Goal: Information Seeking & Learning: Learn about a topic

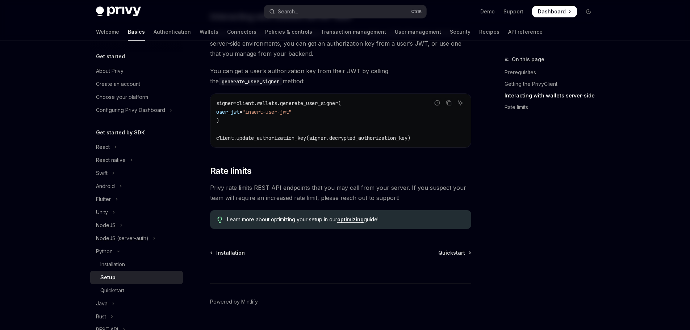
scroll to position [326, 0]
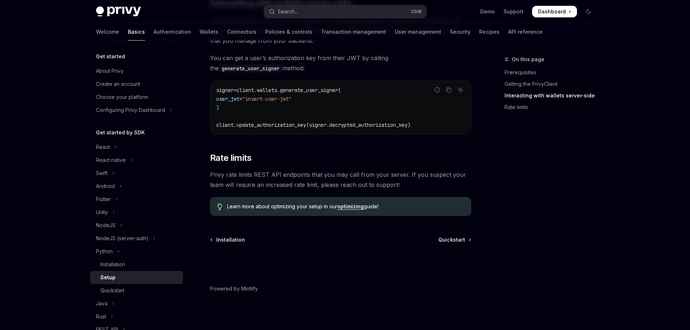
click at [357, 186] on span "Privy rate limits REST API endpoints that you may call from your server. If you…" at bounding box center [340, 180] width 261 height 20
click at [359, 186] on span "Privy rate limits REST API endpoints that you may call from your server. If you…" at bounding box center [340, 180] width 261 height 20
click at [362, 186] on span "Privy rate limits REST API endpoints that you may call from your server. If you…" at bounding box center [340, 180] width 261 height 20
click at [362, 187] on span "Privy rate limits REST API endpoints that you may call from your server. If you…" at bounding box center [340, 180] width 261 height 20
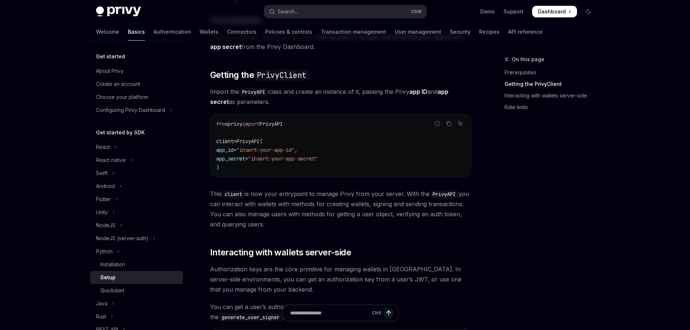
scroll to position [0, 0]
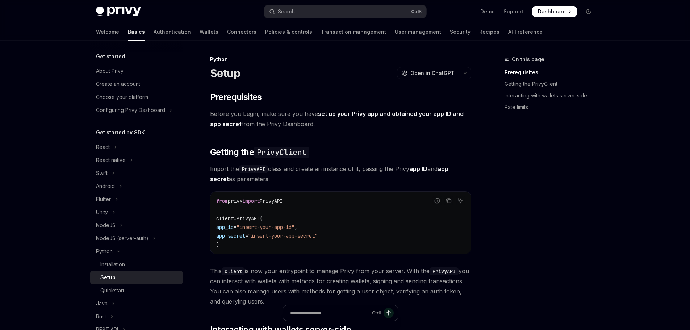
click at [125, 14] on img at bounding box center [118, 12] width 45 height 10
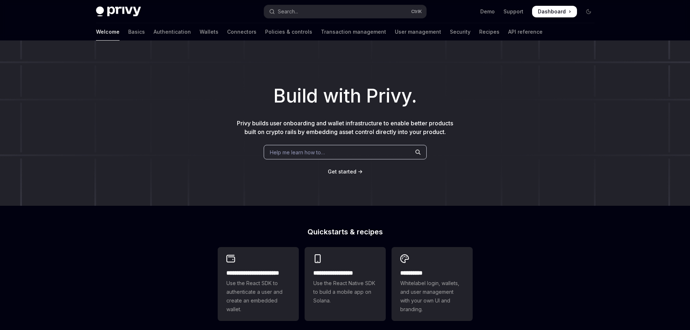
type textarea "*"
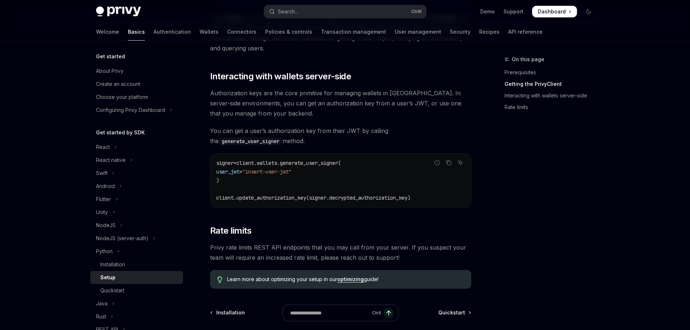
scroll to position [326, 0]
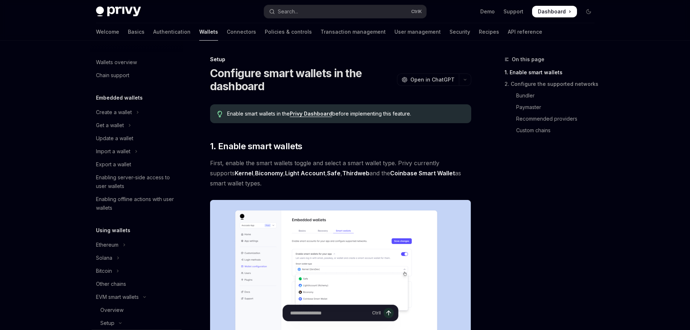
type textarea "*"
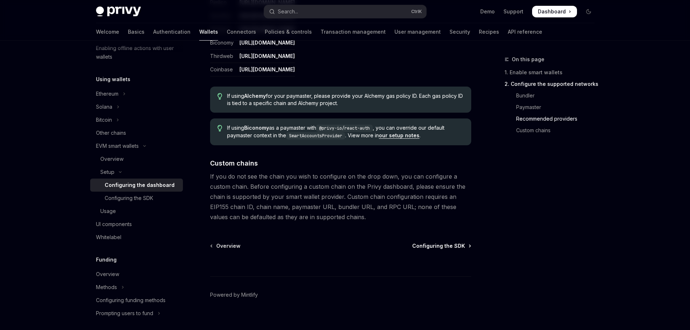
scroll to position [969, 0]
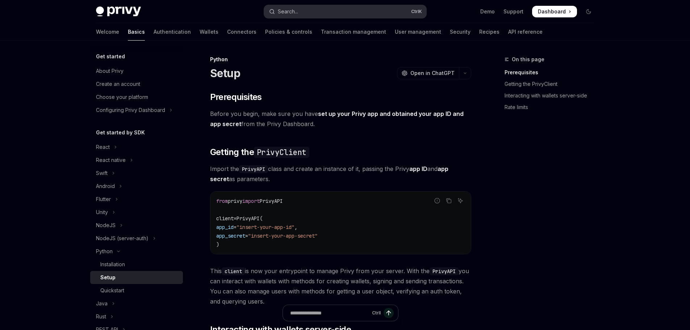
click at [286, 8] on div "Search..." at bounding box center [288, 11] width 20 height 9
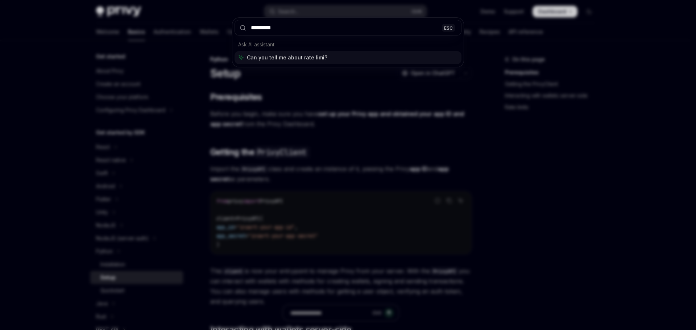
type input "**********"
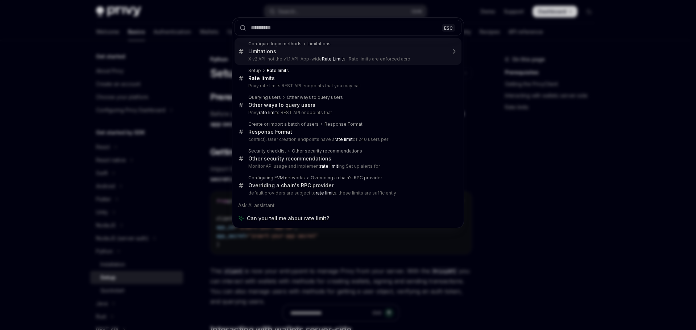
type textarea "*"
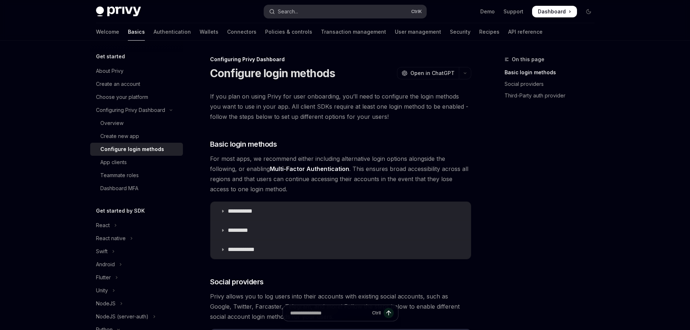
click at [302, 13] on button "Search... Ctrl K" at bounding box center [345, 11] width 162 height 13
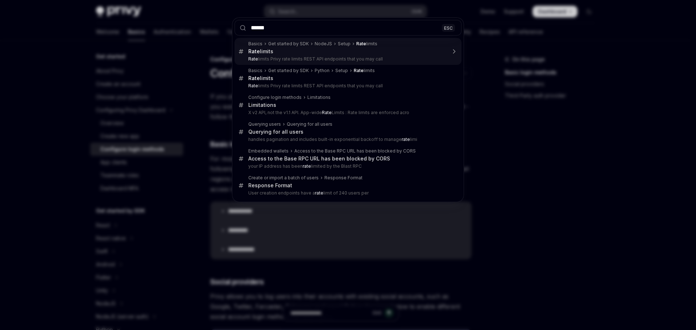
type input "*******"
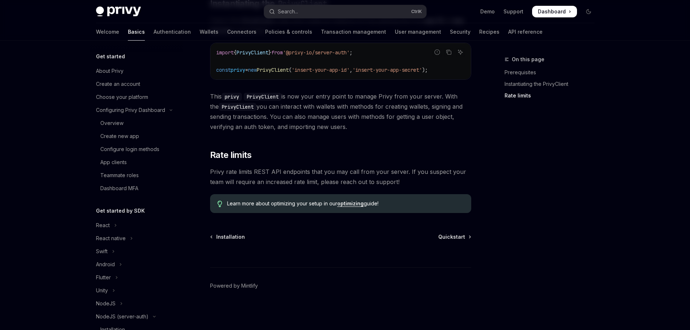
scroll to position [158, 0]
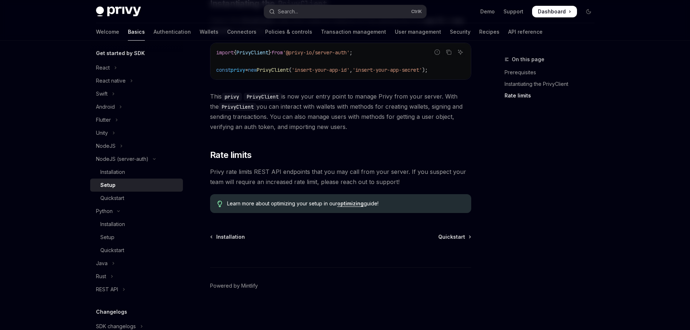
click at [353, 200] on div "Learn more about optimizing your setup in our optimizing guide!" at bounding box center [340, 203] width 261 height 19
click at [345, 203] on link "optimizing" at bounding box center [350, 203] width 26 height 7
type textarea "*"
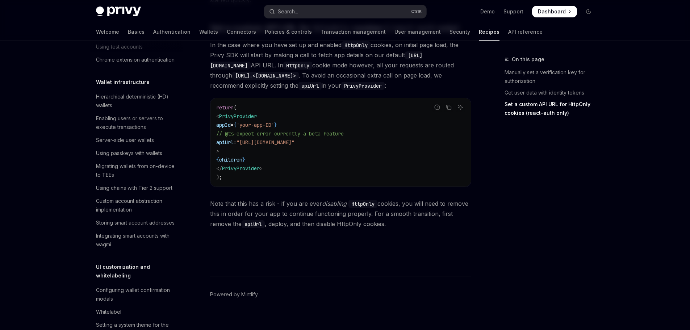
scroll to position [394, 0]
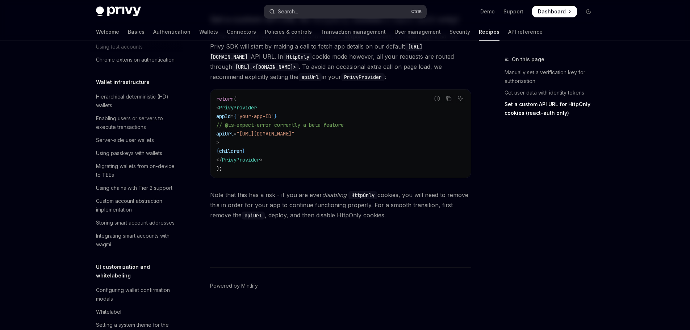
click at [295, 12] on div "Search..." at bounding box center [288, 11] width 20 height 9
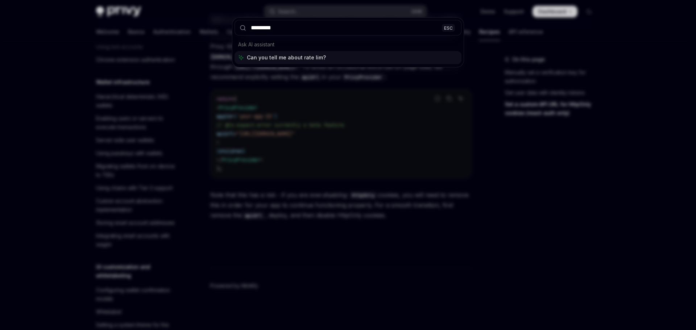
type input "**********"
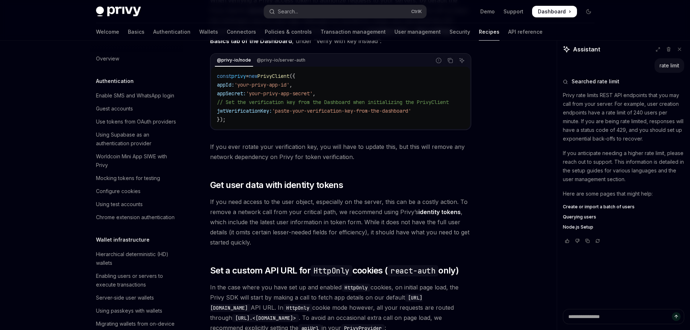
scroll to position [141, 0]
click at [579, 227] on span "Node.js Setup" at bounding box center [578, 227] width 30 height 6
type textarea "*"
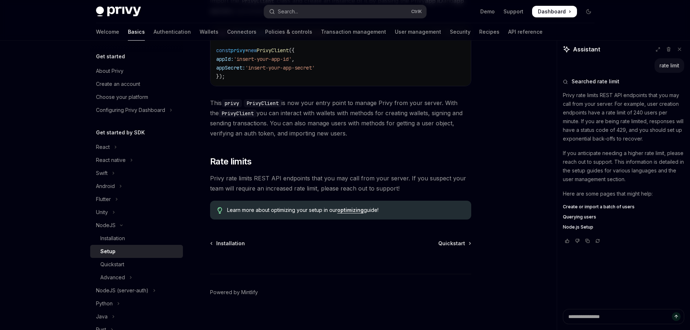
scroll to position [275, 0]
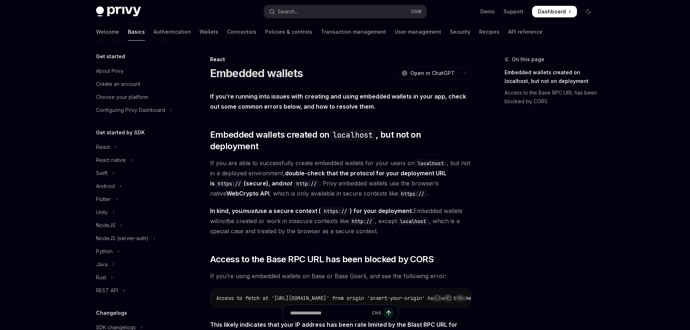
scroll to position [147, 0]
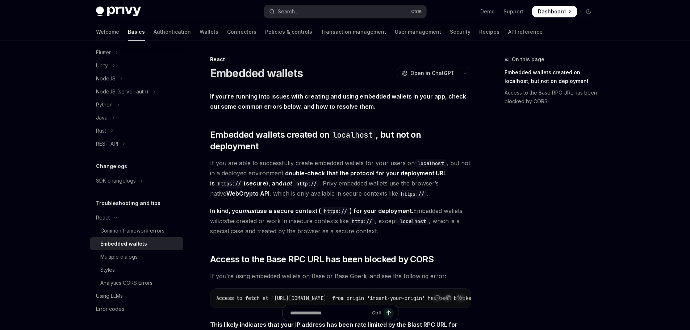
click at [491, 214] on div "On this page Embedded wallets created on localhost, but not on deployment Acces…" at bounding box center [545, 192] width 110 height 275
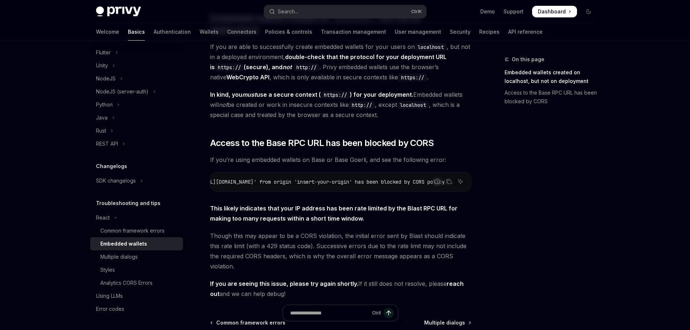
scroll to position [0, 176]
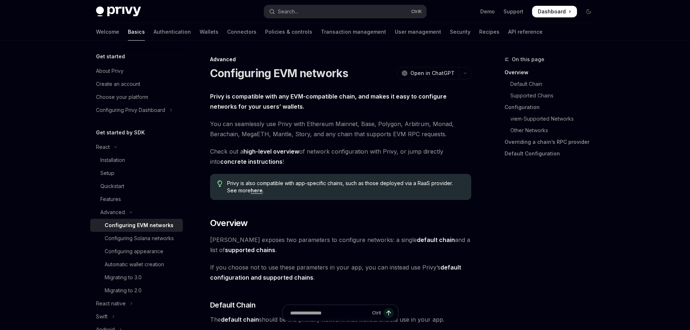
click at [529, 249] on div "On this page Overview Default Chain Supported Chains Configuration viem-Support…" at bounding box center [545, 192] width 110 height 275
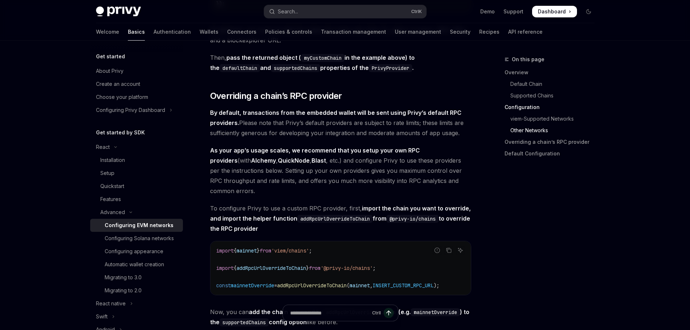
scroll to position [1539, 0]
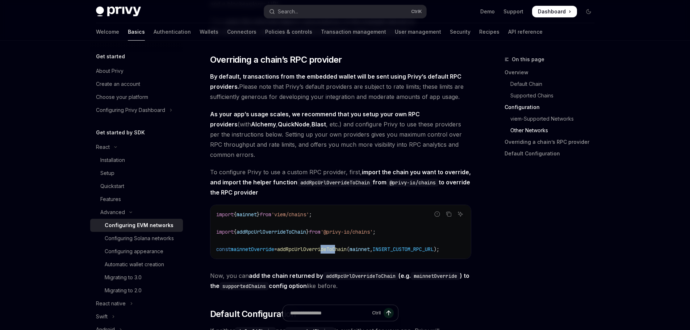
drag, startPoint x: 333, startPoint y: 264, endPoint x: 349, endPoint y: 264, distance: 16.7
click at [349, 259] on div "import { mainnet } from 'viem/chains' ; import { addRpcUrlOverrideToChain } fro…" at bounding box center [341, 232] width 261 height 54
click at [334, 253] on span "addRpcUrlOverrideToChain" at bounding box center [312, 249] width 70 height 7
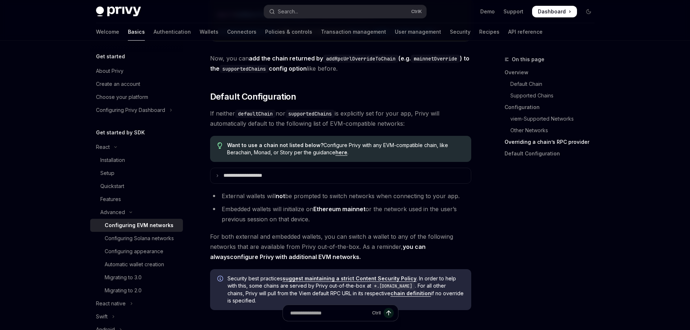
scroll to position [1576, 0]
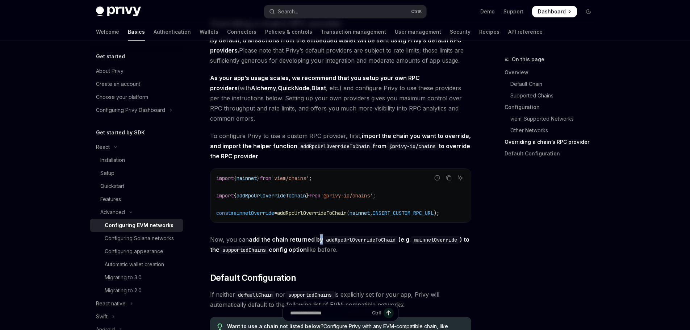
drag, startPoint x: 317, startPoint y: 232, endPoint x: 325, endPoint y: 231, distance: 8.4
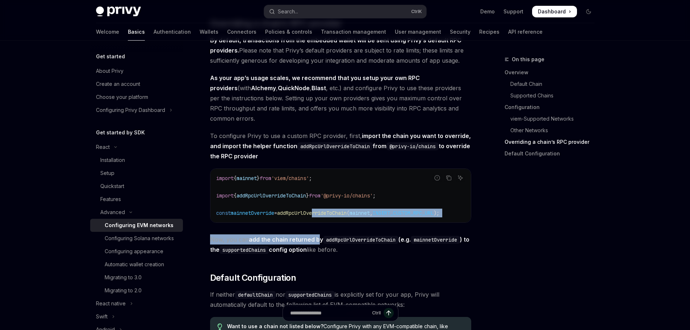
drag, startPoint x: 330, startPoint y: 227, endPoint x: 591, endPoint y: 302, distance: 271.8
click at [331, 222] on div "import { mainnet } from 'viem/chains' ; import { addRpcUrlOverrideToChain } fro…" at bounding box center [341, 196] width 261 height 54
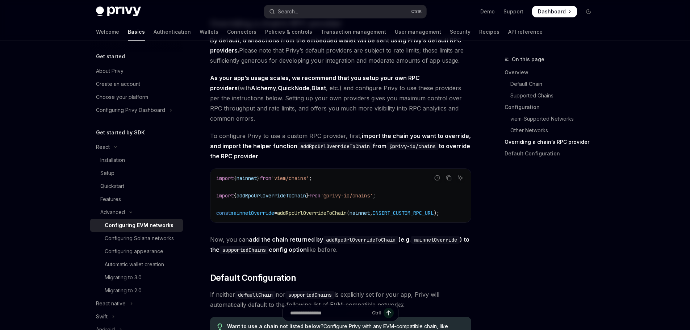
drag, startPoint x: 387, startPoint y: 201, endPoint x: 337, endPoint y: 202, distance: 49.7
click at [337, 199] on span "'@privy-io/chains'" at bounding box center [347, 195] width 52 height 7
copy span "@privy-io/chains"
click at [107, 143] on div "React" at bounding box center [103, 147] width 14 height 9
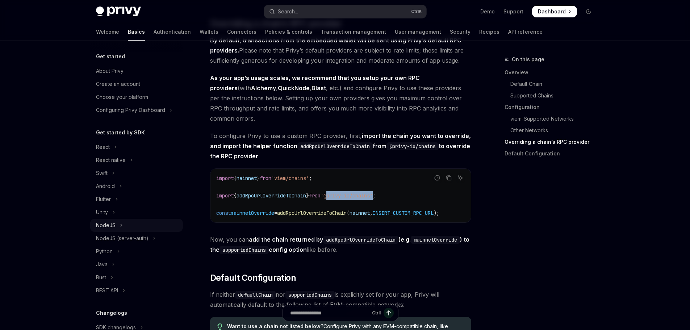
click at [108, 223] on div "NodeJS" at bounding box center [106, 225] width 20 height 9
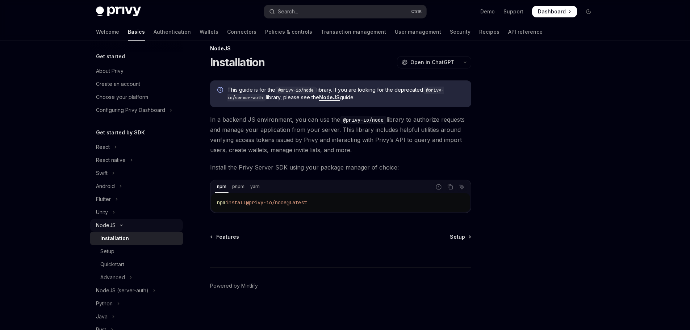
scroll to position [11, 0]
click at [135, 275] on button "Advanced" at bounding box center [136, 277] width 93 height 13
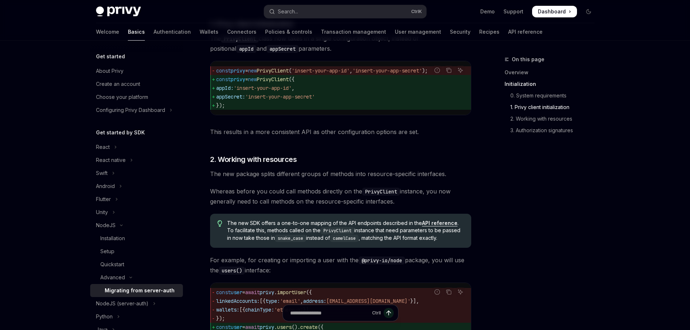
scroll to position [228, 0]
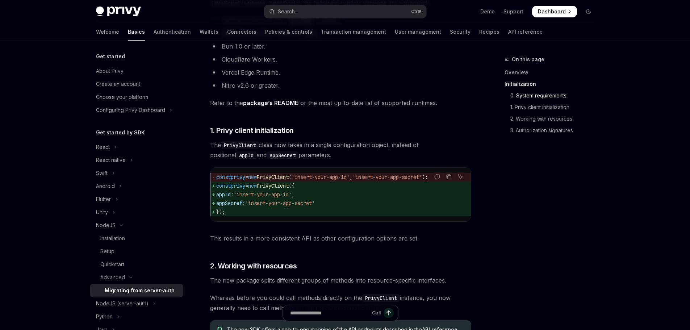
click at [285, 176] on span "PrivyClient" at bounding box center [273, 177] width 32 height 7
copy span "PrivyClient"
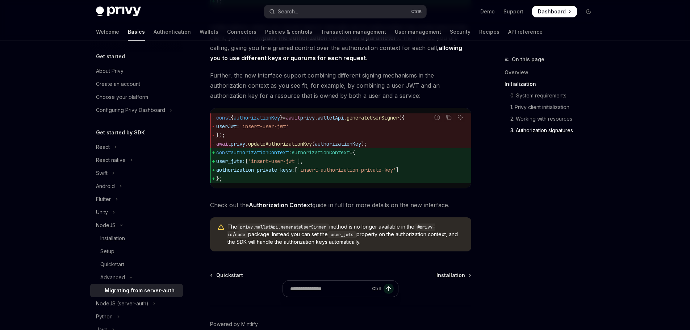
scroll to position [917, 0]
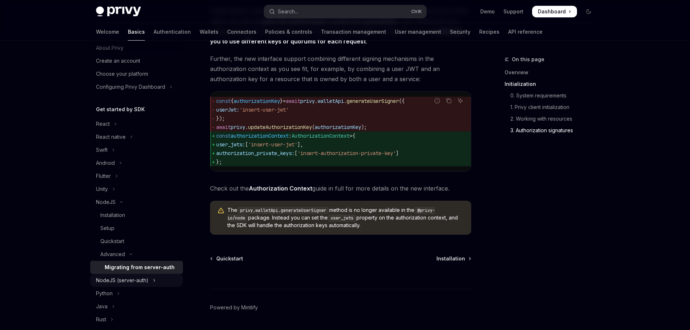
scroll to position [36, 0]
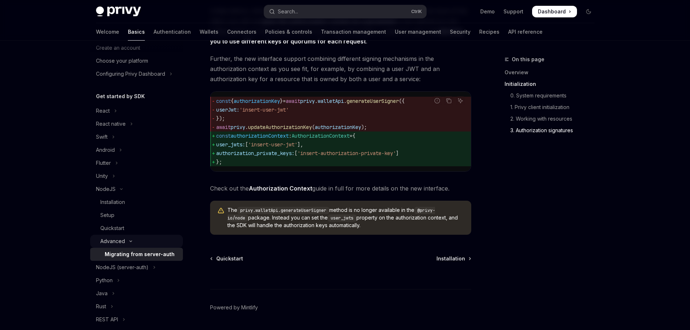
click at [120, 242] on div "Advanced" at bounding box center [112, 241] width 25 height 9
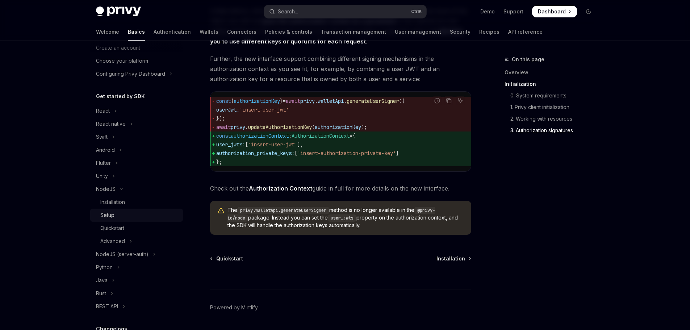
click at [108, 215] on div "Setup" at bounding box center [107, 215] width 14 height 9
type textarea "*"
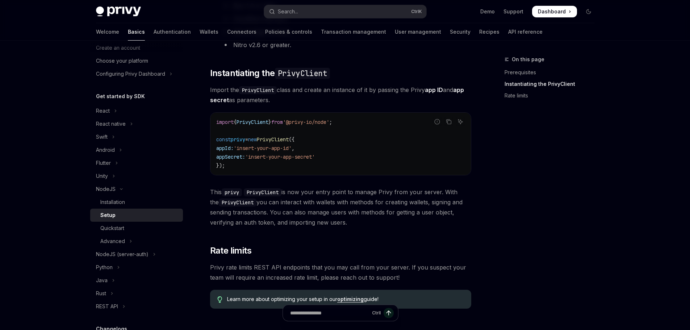
scroll to position [166, 0]
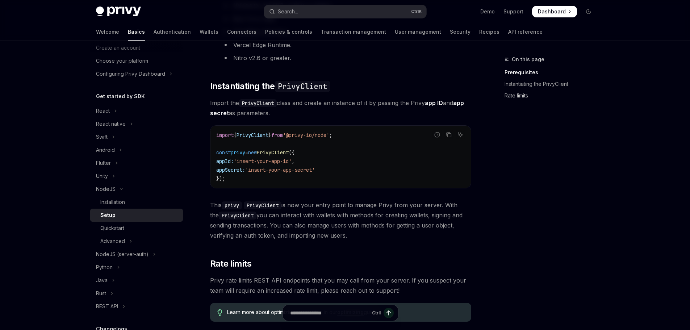
click at [517, 97] on link "Rate limits" at bounding box center [553, 96] width 96 height 12
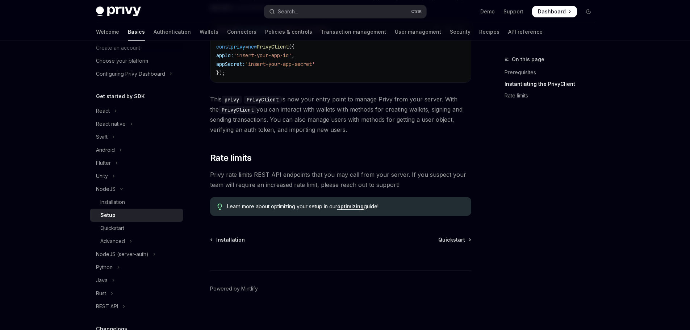
scroll to position [275, 0]
